Goal: Transaction & Acquisition: Purchase product/service

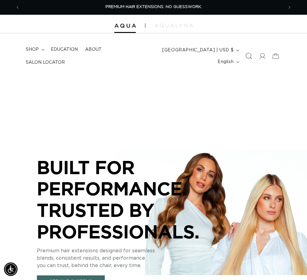
click at [246, 56] on icon "Search" at bounding box center [248, 56] width 6 height 6
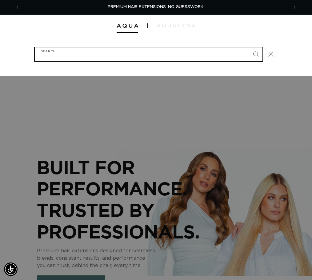
click at [154, 49] on input "Search" at bounding box center [149, 54] width 228 height 14
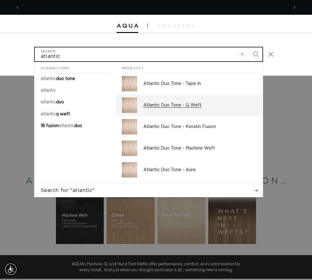
type input "atlantic"
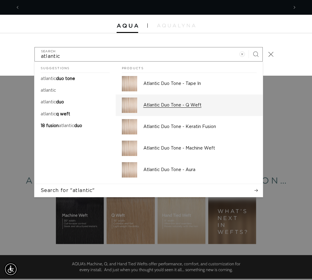
scroll to position [0, 537]
click at [161, 105] on p "Atlantic Duo Tone - Q Weft" at bounding box center [199, 105] width 113 height 6
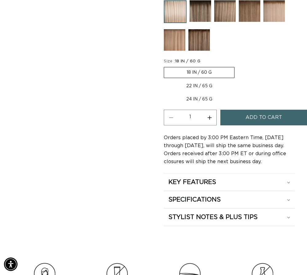
scroll to position [369, 0]
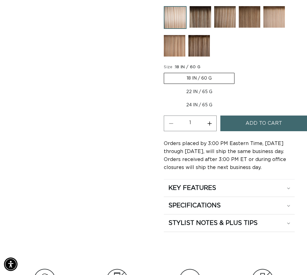
click at [190, 92] on label "22 IN / 65 G Variant sold out or unavailable" at bounding box center [199, 92] width 71 height 10
click at [238, 72] on input "22 IN / 65 G Variant sold out or unavailable" at bounding box center [238, 72] width 0 height 0
radio input "true"
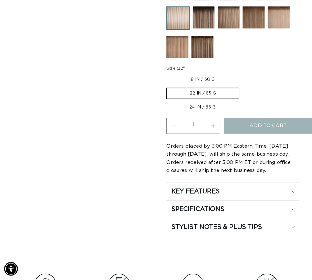
scroll to position [0, 264]
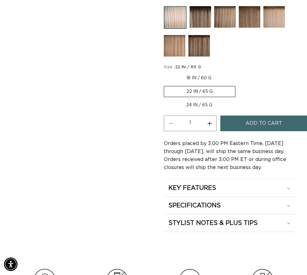
click at [209, 123] on button "Increase quantity for Atlantic Duo Tone - Q Weft" at bounding box center [210, 124] width 14 height 16
type input "2"
click at [246, 126] on button "Add to cart" at bounding box center [264, 124] width 87 height 16
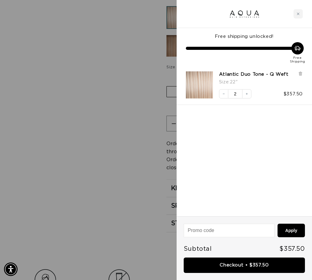
scroll to position [0, 268]
drag, startPoint x: 310, startPoint y: 154, endPoint x: 241, endPoint y: 124, distance: 75.8
click at [307, 154] on div "Free shipping unlocked! Free Shipping Atlantic Duo Tone - Q Weft Size : 22" Dec…" at bounding box center [244, 122] width 135 height 188
